Goal: Transaction & Acquisition: Obtain resource

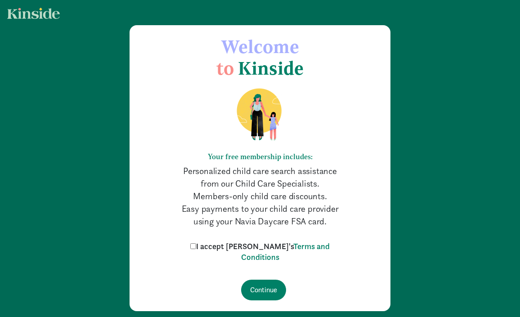
drag, startPoint x: 210, startPoint y: 245, endPoint x: 233, endPoint y: 260, distance: 27.3
click at [196, 245] on input "I accept [PERSON_NAME]'s Terms and Conditions" at bounding box center [193, 247] width 6 height 6
checkbox input "true"
click at [254, 289] on input "Continue" at bounding box center [263, 290] width 45 height 21
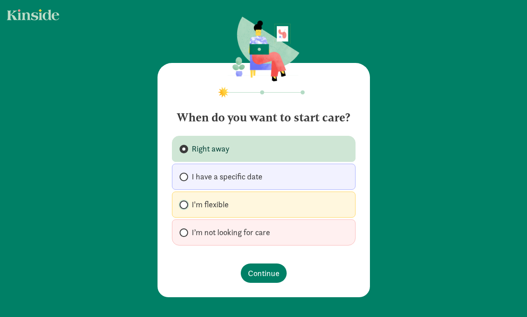
click at [180, 204] on input "I'm flexible" at bounding box center [183, 205] width 6 height 6
radio input "true"
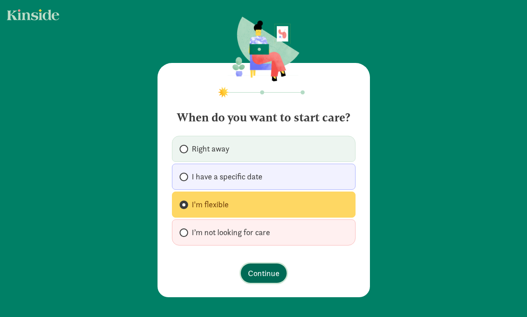
click at [266, 275] on span "Continue" at bounding box center [264, 273] width 32 height 12
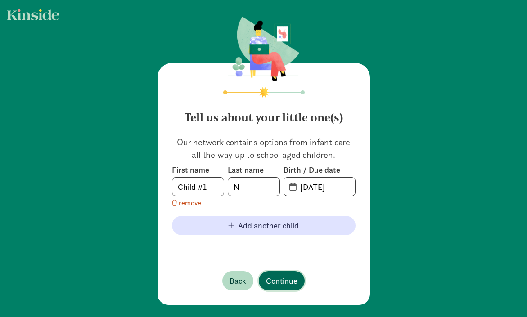
click at [292, 280] on span "Continue" at bounding box center [282, 281] width 32 height 12
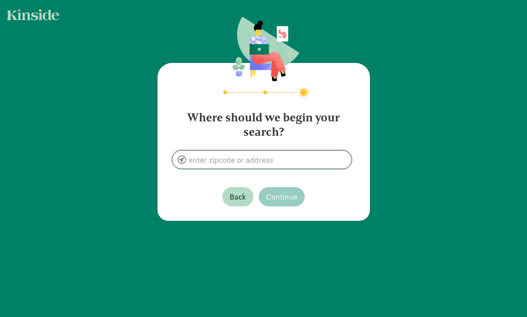
drag, startPoint x: 207, startPoint y: 154, endPoint x: 241, endPoint y: 157, distance: 34.3
click at [207, 155] on input at bounding box center [261, 160] width 179 height 18
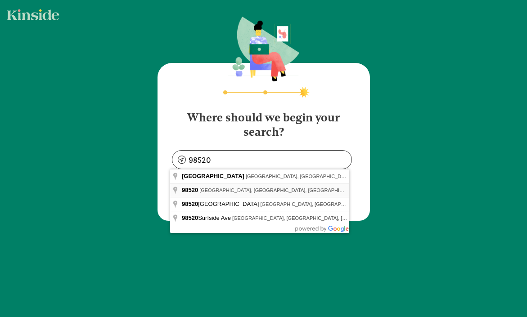
type input "Aberdeen, WA 98520, USA"
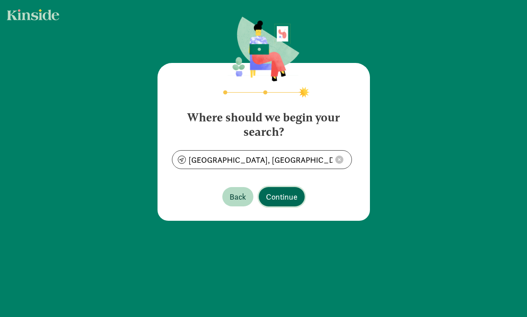
click at [295, 196] on button "Continue" at bounding box center [282, 196] width 46 height 19
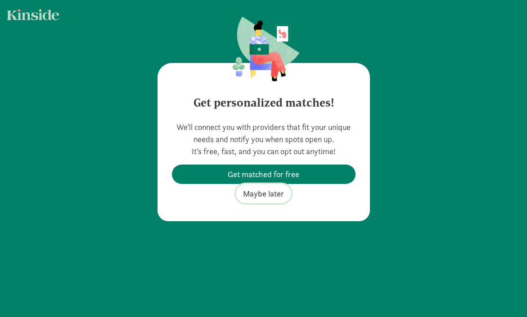
click at [261, 192] on span "Maybe later" at bounding box center [263, 194] width 41 height 12
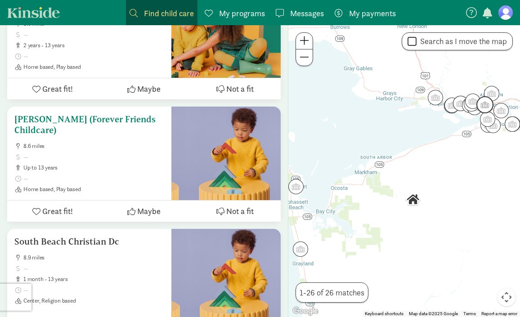
scroll to position [2296, 0]
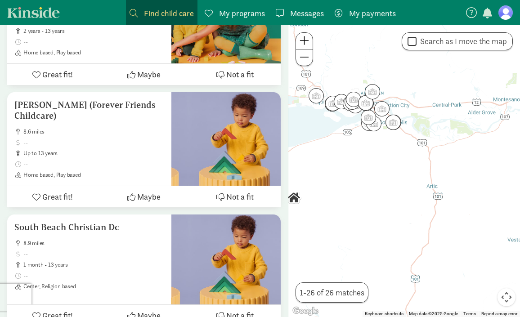
drag, startPoint x: 436, startPoint y: 121, endPoint x: 319, endPoint y: 118, distance: 116.6
click at [317, 119] on div at bounding box center [405, 171] width 232 height 292
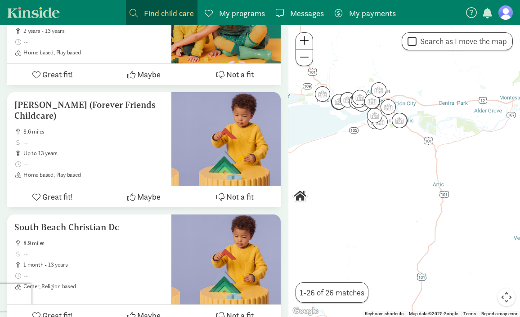
click at [411, 39] on input "Search as I move the map" at bounding box center [412, 42] width 9 height 12
checkbox input "true"
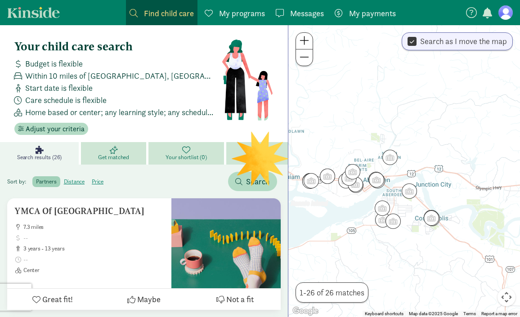
drag, startPoint x: 388, startPoint y: 158, endPoint x: 429, endPoint y: 288, distance: 136.9
click at [429, 288] on div at bounding box center [405, 171] width 232 height 292
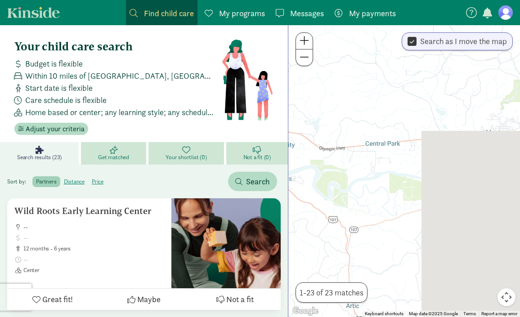
drag, startPoint x: 394, startPoint y: 156, endPoint x: 245, endPoint y: 121, distance: 153.1
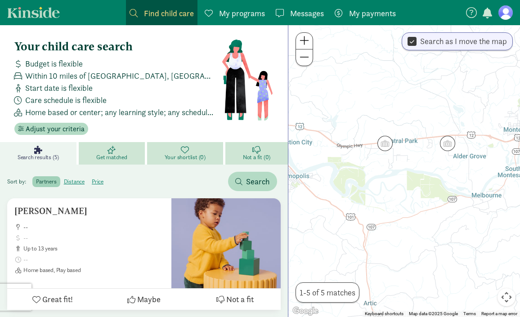
drag, startPoint x: 425, startPoint y: 171, endPoint x: 438, endPoint y: 168, distance: 13.3
click at [438, 168] on div "To navigate, press the arrow keys." at bounding box center [405, 171] width 232 height 292
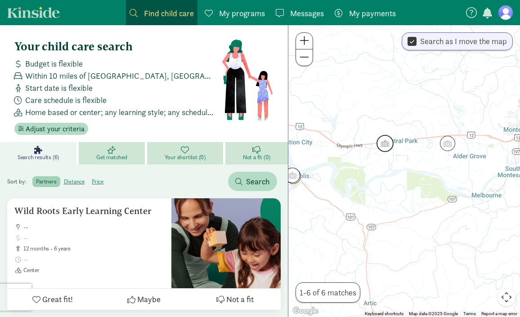
click at [382, 144] on img "Click to see details" at bounding box center [385, 143] width 17 height 17
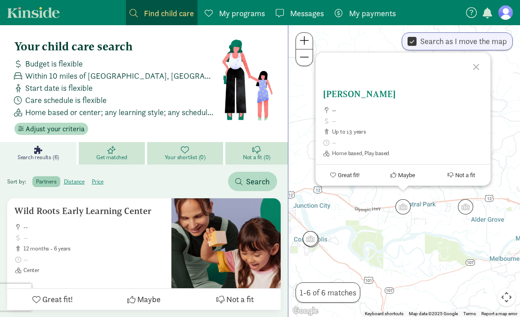
click at [468, 174] on span "Not a fit" at bounding box center [466, 175] width 20 height 7
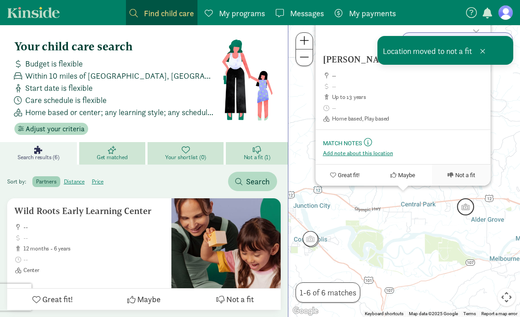
click at [465, 206] on img "Click to see details" at bounding box center [465, 207] width 17 height 17
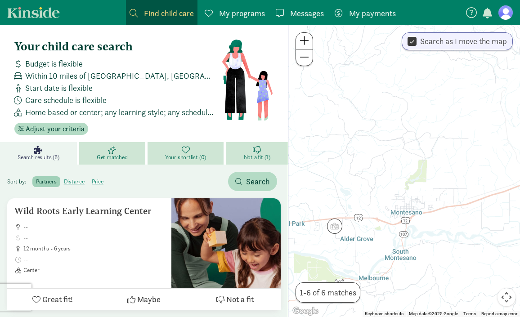
drag, startPoint x: 396, startPoint y: 247, endPoint x: 317, endPoint y: 266, distance: 81.6
click at [317, 268] on div at bounding box center [405, 171] width 232 height 292
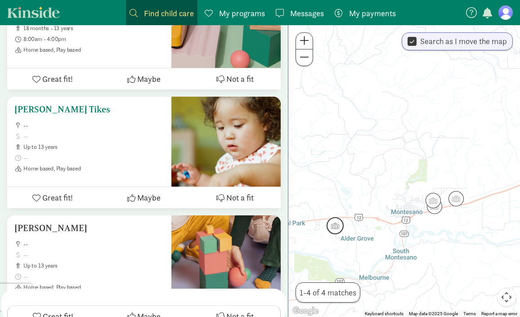
scroll to position [225, 0]
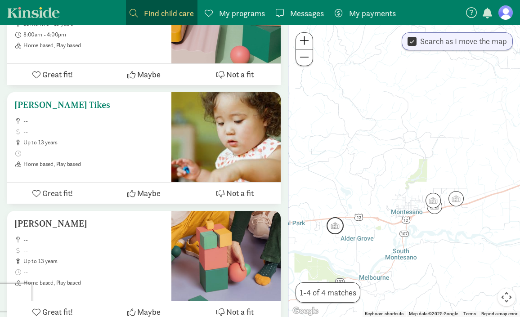
click at [241, 193] on span "Not a fit" at bounding box center [239, 193] width 27 height 12
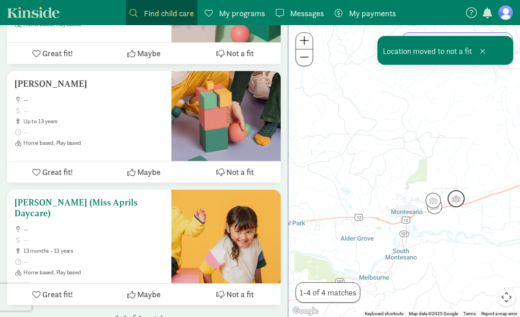
scroll to position [257, 0]
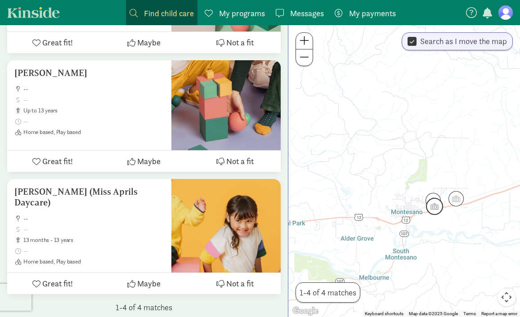
click at [430, 207] on img "Click to see details" at bounding box center [434, 206] width 17 height 17
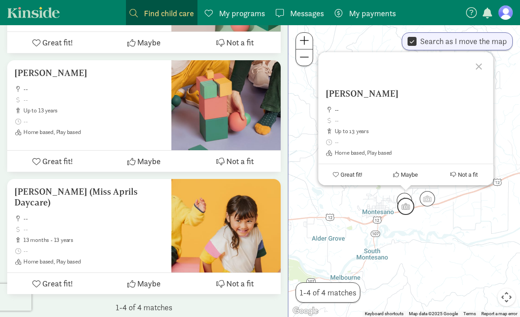
click at [408, 207] on img "Click to see details" at bounding box center [405, 206] width 17 height 17
click at [404, 195] on img "Click to see details" at bounding box center [404, 200] width 17 height 17
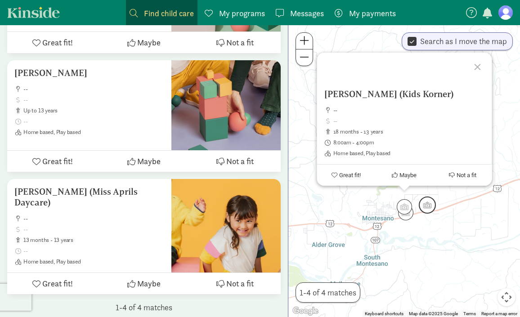
click at [432, 208] on img "Click to see details" at bounding box center [427, 205] width 17 height 17
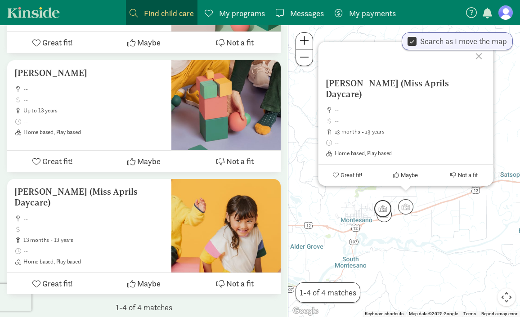
click at [380, 209] on img "Click to see details" at bounding box center [383, 208] width 17 height 17
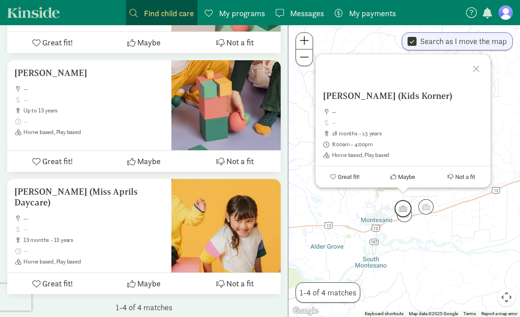
click at [402, 205] on img "Click to see details" at bounding box center [403, 208] width 17 height 17
click at [403, 218] on img "Click to see details" at bounding box center [404, 214] width 17 height 17
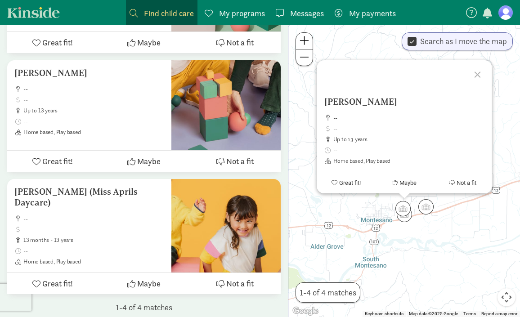
click at [479, 74] on div at bounding box center [479, 73] width 26 height 26
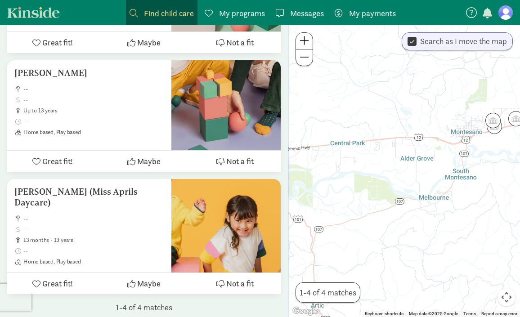
drag, startPoint x: 331, startPoint y: 180, endPoint x: 421, endPoint y: 91, distance: 126.0
click at [421, 91] on div at bounding box center [405, 171] width 232 height 292
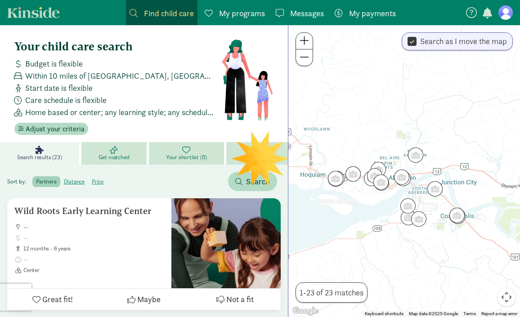
drag, startPoint x: 318, startPoint y: 98, endPoint x: 527, endPoint y: 127, distance: 210.9
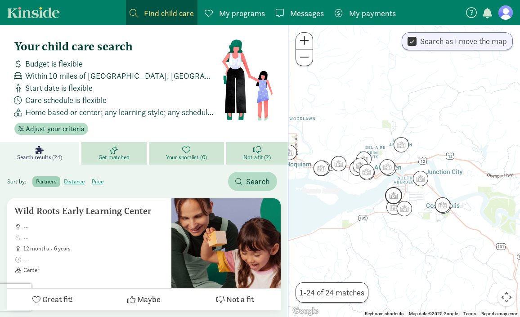
click at [394, 196] on img "Click to see details" at bounding box center [393, 195] width 17 height 17
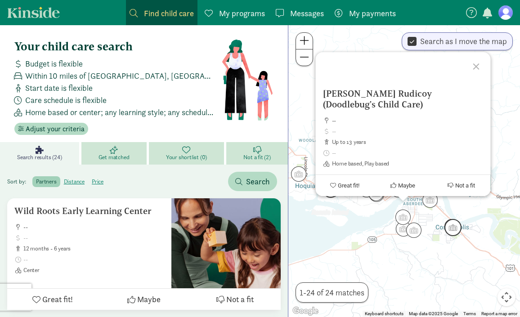
click at [455, 229] on img "Click to see details" at bounding box center [453, 227] width 17 height 17
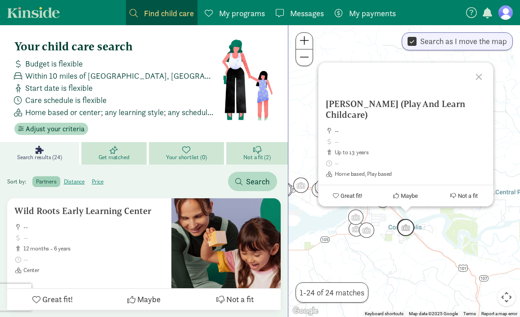
click at [407, 229] on img "Click to see details" at bounding box center [405, 227] width 17 height 17
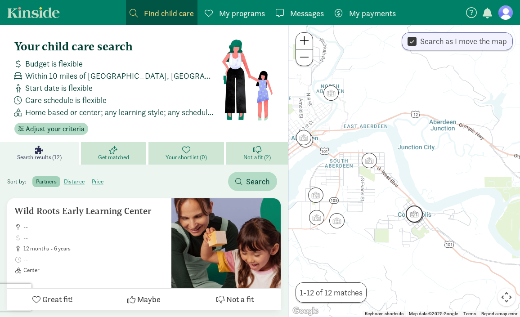
drag, startPoint x: 413, startPoint y: 211, endPoint x: 419, endPoint y: 214, distance: 6.9
click at [419, 173] on div "To navigate, press the arrow keys." at bounding box center [524, 173] width 232 height 0
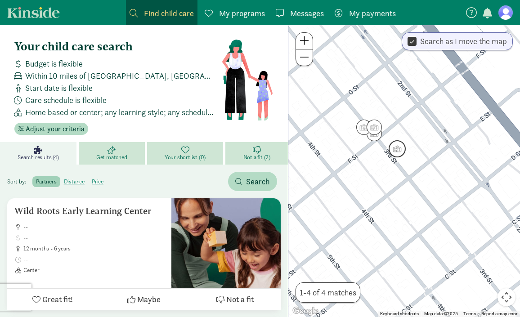
click at [396, 153] on img "Click to see details" at bounding box center [397, 148] width 17 height 17
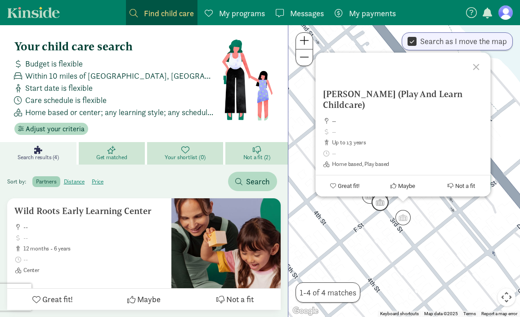
click at [378, 210] on img "Click to see details" at bounding box center [380, 202] width 17 height 17
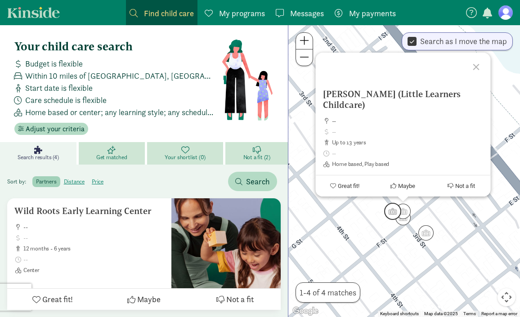
click at [393, 211] on img "Click to see details" at bounding box center [392, 211] width 17 height 17
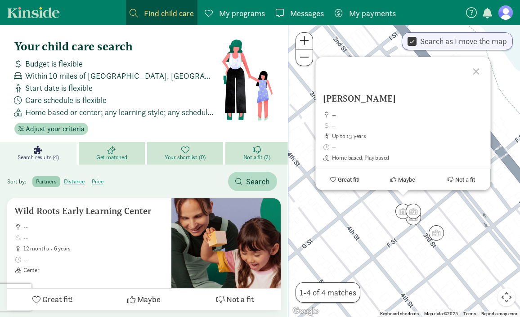
click at [474, 70] on div at bounding box center [478, 70] width 26 height 26
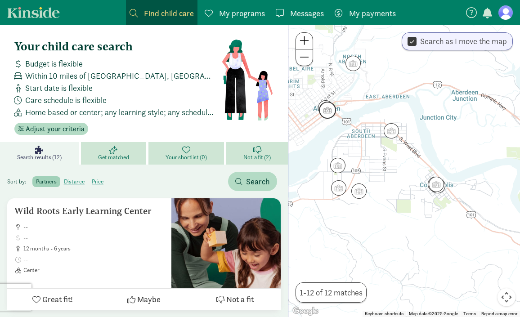
click at [328, 114] on img "Click to see details" at bounding box center [327, 110] width 17 height 17
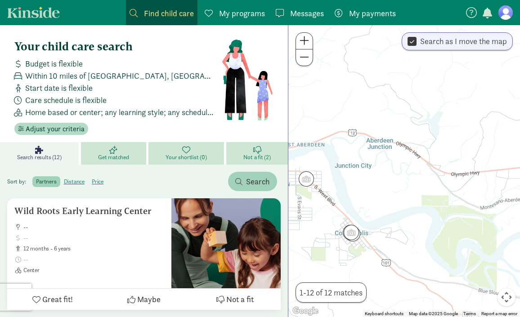
drag, startPoint x: 396, startPoint y: 253, endPoint x: 235, endPoint y: 190, distance: 173.4
